Goal: Complete application form

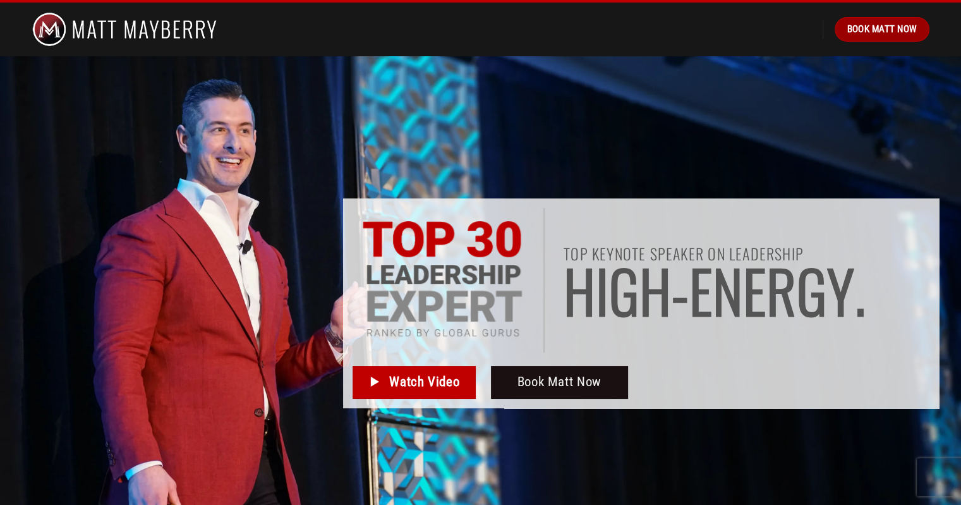
click at [889, 32] on span "Book Matt Now" at bounding box center [882, 28] width 70 height 15
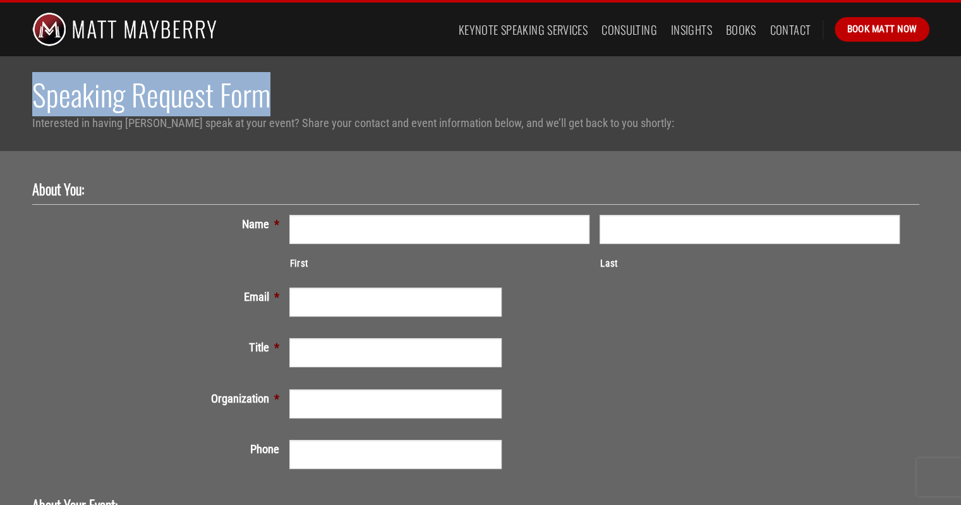
drag, startPoint x: 287, startPoint y: 94, endPoint x: 30, endPoint y: 88, distance: 257.3
click at [30, 88] on div "Speaking Request Form Interested in having [PERSON_NAME] speak at your event? S…" at bounding box center [481, 103] width 916 height 57
click at [31, 100] on div "Speaking Request Form Interested in having [PERSON_NAME] speak at your event? S…" at bounding box center [481, 103] width 916 height 57
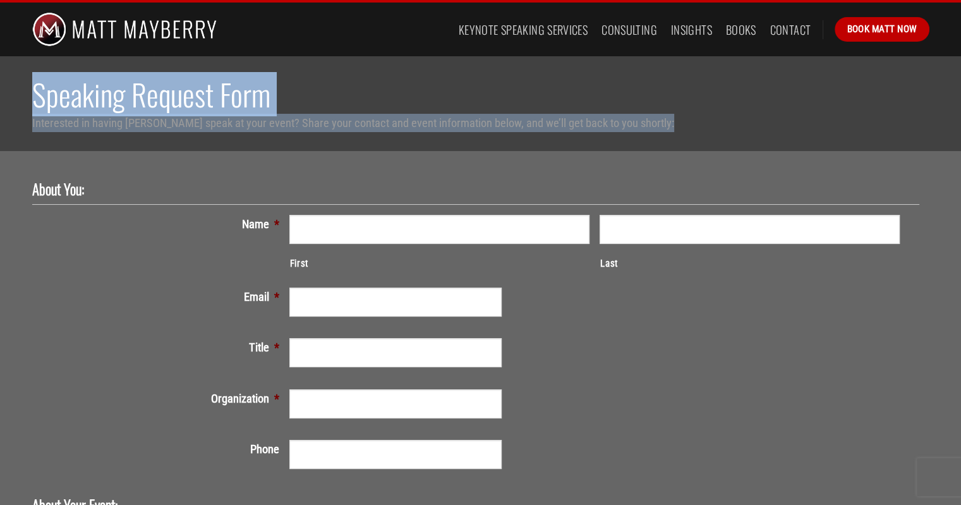
drag, startPoint x: 33, startPoint y: 91, endPoint x: 691, endPoint y: 126, distance: 659.5
click at [691, 126] on div "Speaking Request Form Interested in having [PERSON_NAME] speak at your event? S…" at bounding box center [481, 103] width 898 height 57
copy div "Speaking Request Form Interested in having [PERSON_NAME] speak at your event? S…"
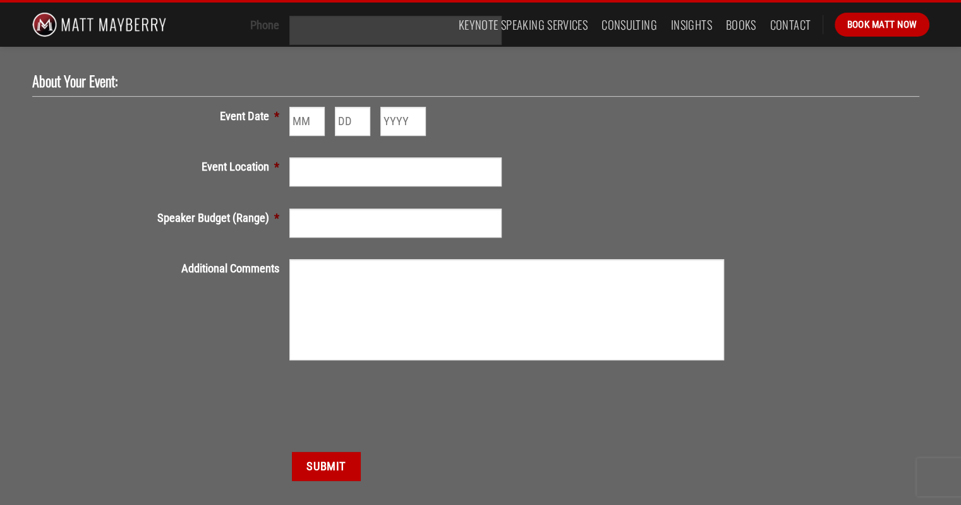
scroll to position [421, 0]
